Goal: Answer question/provide support

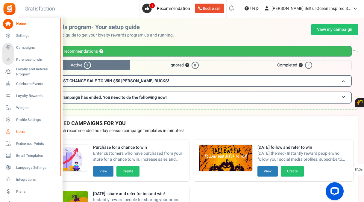
click at [22, 130] on span "Users" at bounding box center [37, 131] width 42 height 5
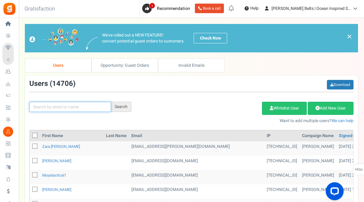
click at [67, 108] on input "text" at bounding box center [70, 107] width 82 height 10
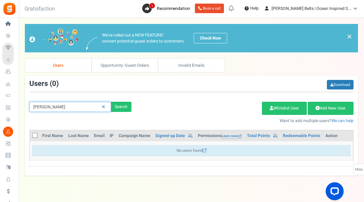
click at [46, 106] on input "[PERSON_NAME]" at bounding box center [70, 107] width 82 height 10
click at [131, 110] on div "[PERSON_NAME] Search" at bounding box center [80, 107] width 111 height 10
click at [122, 108] on div "Search" at bounding box center [121, 107] width 20 height 10
click at [121, 105] on div "Search" at bounding box center [121, 107] width 20 height 10
click at [66, 107] on input "[PERSON_NAME]" at bounding box center [70, 107] width 82 height 10
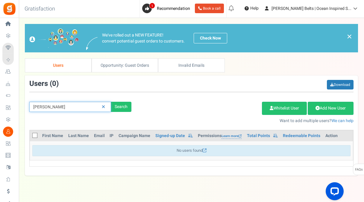
click at [54, 107] on input "[PERSON_NAME]" at bounding box center [70, 107] width 82 height 10
click at [122, 105] on div "Search" at bounding box center [121, 107] width 20 height 10
click at [62, 109] on input "[PERSON_NAME]" at bounding box center [70, 107] width 82 height 10
drag, startPoint x: 62, startPoint y: 109, endPoint x: 41, endPoint y: 107, distance: 20.7
click at [41, 107] on input "[PERSON_NAME]" at bounding box center [70, 107] width 82 height 10
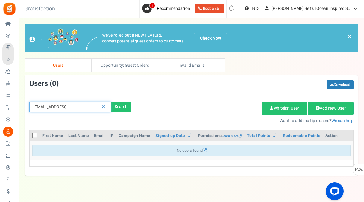
type input "[EMAIL_ADDRESS]"
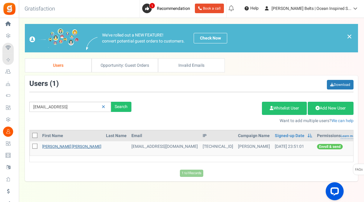
click at [69, 147] on link "[PERSON_NAME] [PERSON_NAME]" at bounding box center [71, 147] width 59 height 6
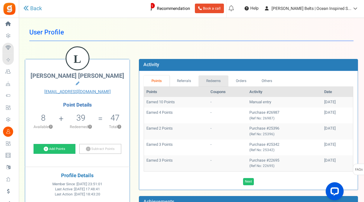
click at [210, 82] on link "Redeems" at bounding box center [213, 80] width 30 height 11
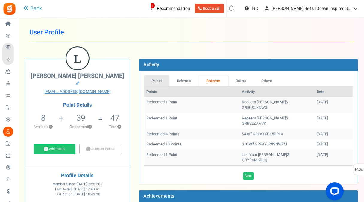
click at [160, 80] on link "Points" at bounding box center [157, 80] width 26 height 11
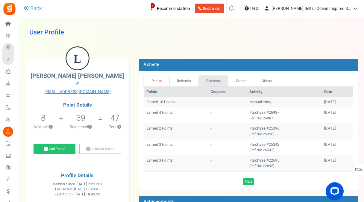
click at [216, 81] on link "Redeems" at bounding box center [213, 80] width 30 height 11
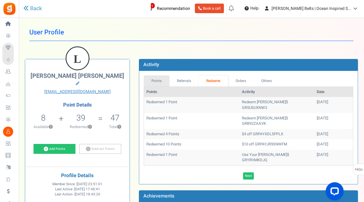
click at [157, 81] on link "Points" at bounding box center [157, 80] width 26 height 11
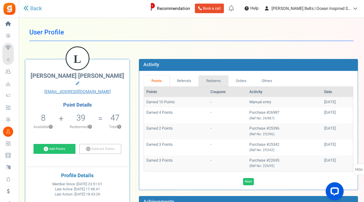
click at [213, 81] on link "Redeems" at bounding box center [213, 80] width 30 height 11
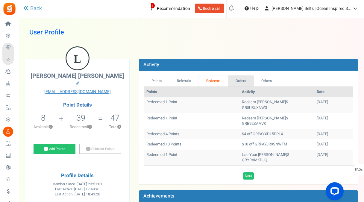
click at [241, 80] on link "Orders" at bounding box center [241, 80] width 26 height 11
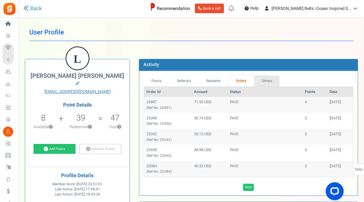
click at [270, 79] on link "Others" at bounding box center [267, 80] width 26 height 11
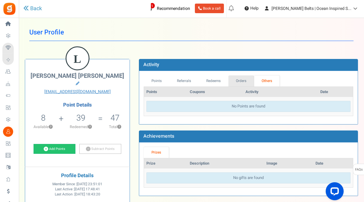
click at [234, 80] on link "Orders" at bounding box center [241, 80] width 26 height 11
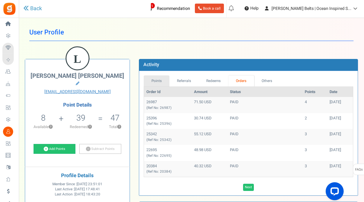
click at [164, 81] on link "Points" at bounding box center [157, 80] width 26 height 11
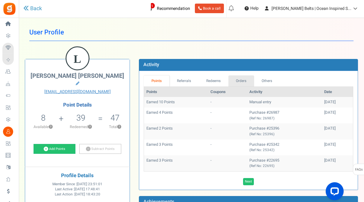
click at [243, 81] on link "Orders" at bounding box center [241, 80] width 26 height 11
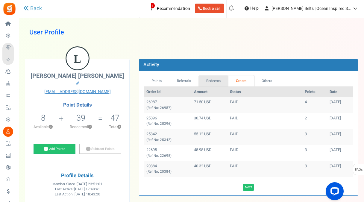
click at [209, 83] on link "Redeems" at bounding box center [213, 80] width 30 height 11
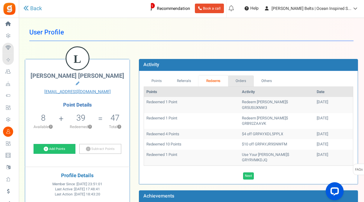
click at [246, 80] on link "Orders" at bounding box center [241, 80] width 26 height 11
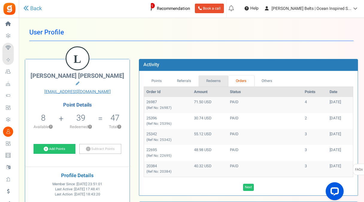
click at [211, 81] on link "Redeems" at bounding box center [213, 80] width 30 height 11
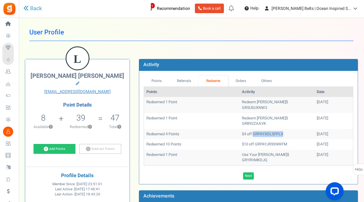
drag, startPoint x: 271, startPoint y: 123, endPoint x: 241, endPoint y: 123, distance: 30.5
click at [241, 129] on td "$4 off GRPAYXDL5PPLX" at bounding box center [276, 134] width 75 height 10
copy td "GRPAYXDL5PPLX"
click at [238, 34] on h1 "User Profile" at bounding box center [191, 32] width 324 height 17
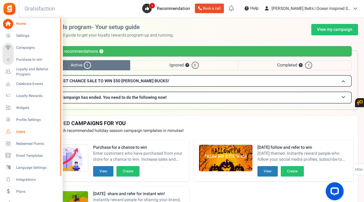
click at [24, 133] on span "Users" at bounding box center [37, 131] width 42 height 5
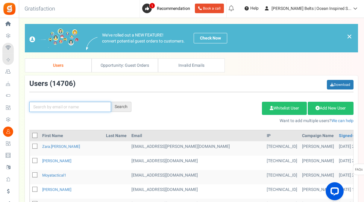
click at [68, 105] on input "text" at bounding box center [70, 107] width 82 height 10
type input "lindsay p"
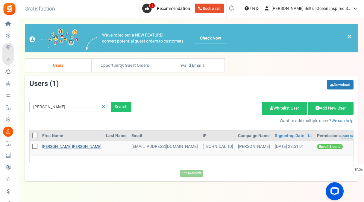
click at [66, 146] on link "[PERSON_NAME] [PERSON_NAME]" at bounding box center [71, 147] width 59 height 6
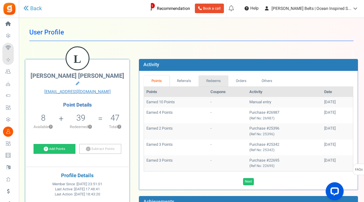
click at [217, 78] on link "Redeems" at bounding box center [213, 80] width 30 height 11
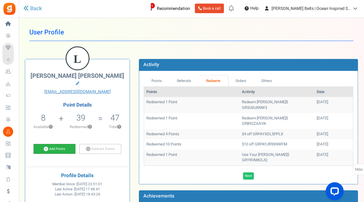
click at [64, 144] on link "Add Points" at bounding box center [55, 149] width 42 height 10
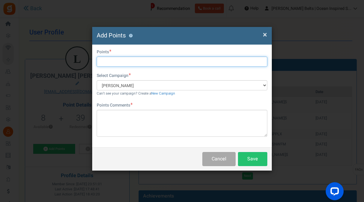
click at [131, 63] on input "text" at bounding box center [182, 62] width 171 height 10
type input "2"
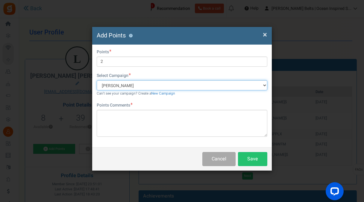
click at [140, 88] on select "[PERSON_NAME]" at bounding box center [182, 85] width 171 height 10
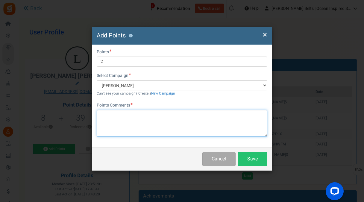
click at [129, 118] on textarea at bounding box center [182, 123] width 171 height 27
click at [176, 125] on textarea "Returned because she couldn't redeem more than one point" at bounding box center [182, 123] width 171 height 27
click at [218, 115] on textarea "Returned because she couldn't redeem more than one point" at bounding box center [182, 123] width 171 height 27
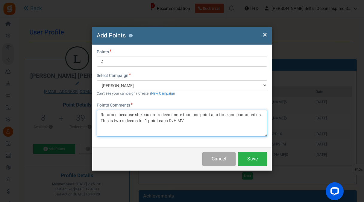
type textarea "Returned because she couldn't redeem more than one point at a time and contacte…"
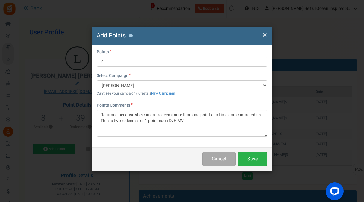
click at [256, 165] on button "Save" at bounding box center [252, 159] width 29 height 14
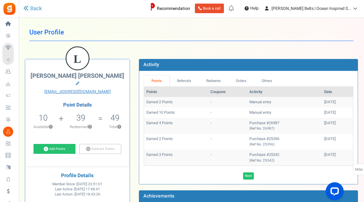
click at [189, 42] on div "User Profile Back L Lindsay Paige Fischer lindsay805c@yahoo.com Point Details 1…" at bounding box center [191, 154] width 333 height 260
click at [216, 78] on link "Redeems" at bounding box center [213, 80] width 30 height 11
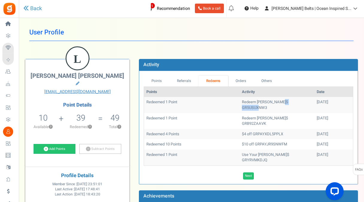
drag, startPoint x: 266, startPoint y: 102, endPoint x: 290, endPoint y: 103, distance: 24.3
click at [290, 103] on td "Redeem [PERSON_NAME]$ GR5USUXNW3" at bounding box center [276, 105] width 75 height 16
copy td "GR5USUXNW3"
click at [277, 113] on td "Redeem [PERSON_NAME]$ GRB92ZAAVK" at bounding box center [276, 121] width 75 height 16
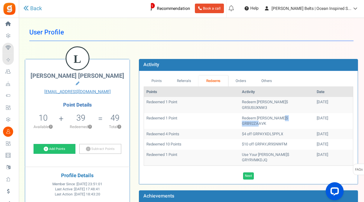
copy td "GRB92ZAAVK"
